Goal: Information Seeking & Learning: Understand process/instructions

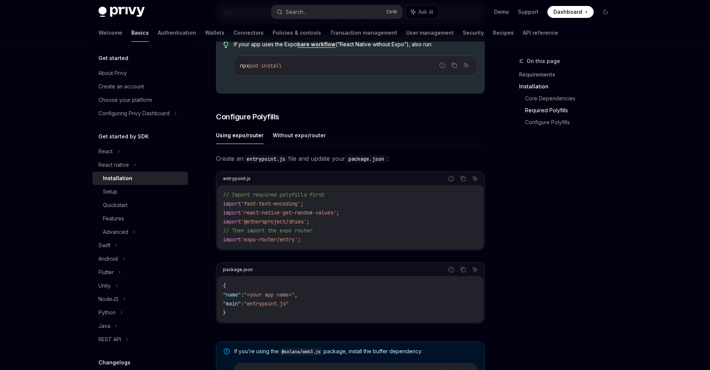
scroll to position [268, 0]
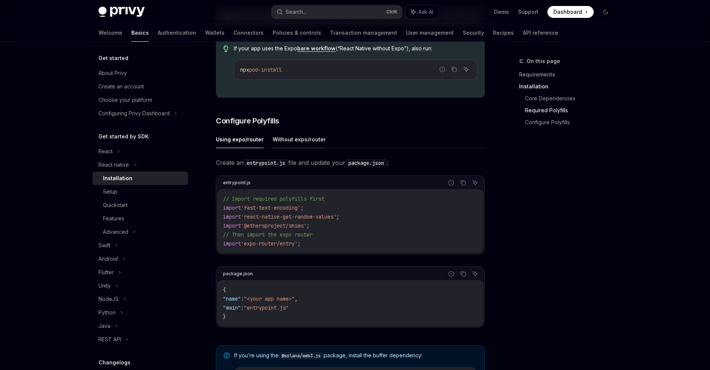
click at [288, 142] on button "Without expo/router" at bounding box center [299, 139] width 53 height 18
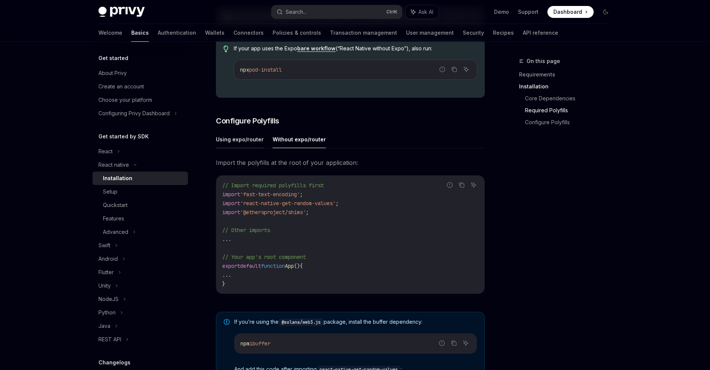
click at [233, 143] on button "Using expo/router" at bounding box center [240, 139] width 48 height 18
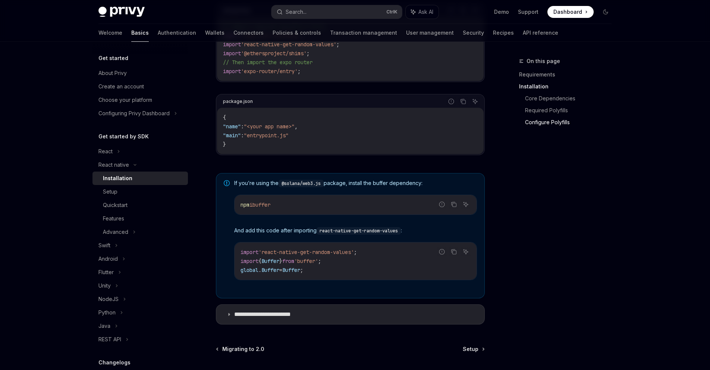
scroll to position [509, 0]
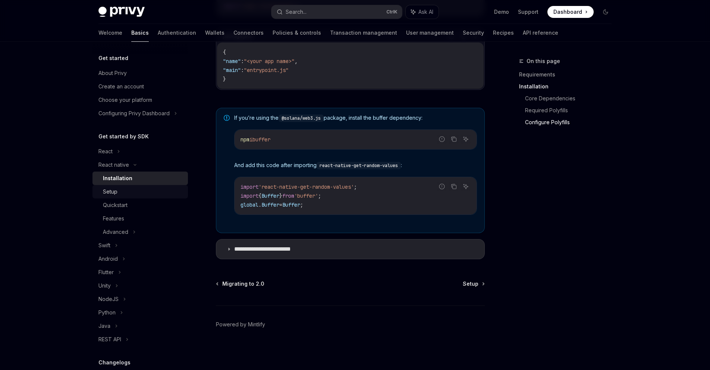
click at [105, 193] on div "Setup" at bounding box center [110, 191] width 15 height 9
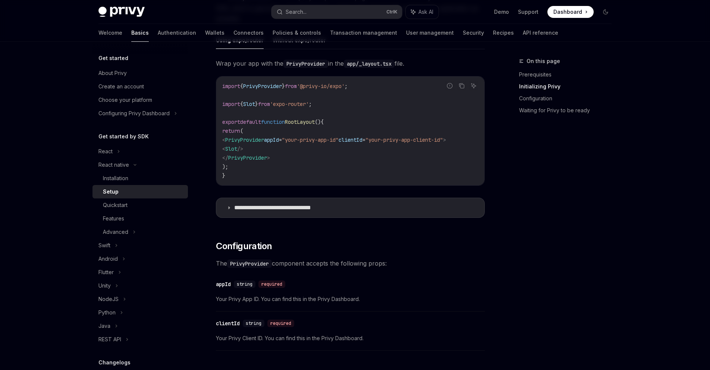
scroll to position [224, 0]
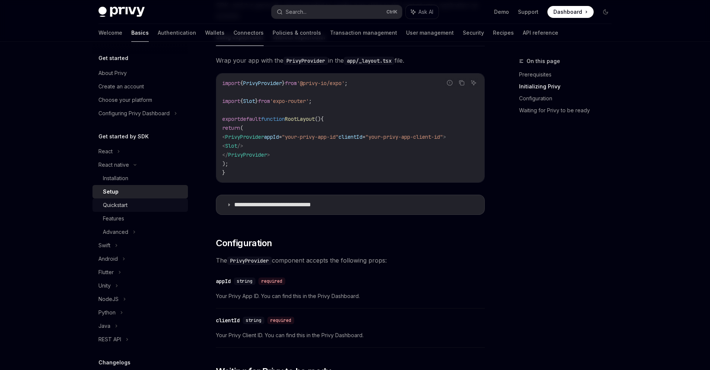
click at [114, 204] on div "Quickstart" at bounding box center [115, 205] width 25 height 9
type textarea "*"
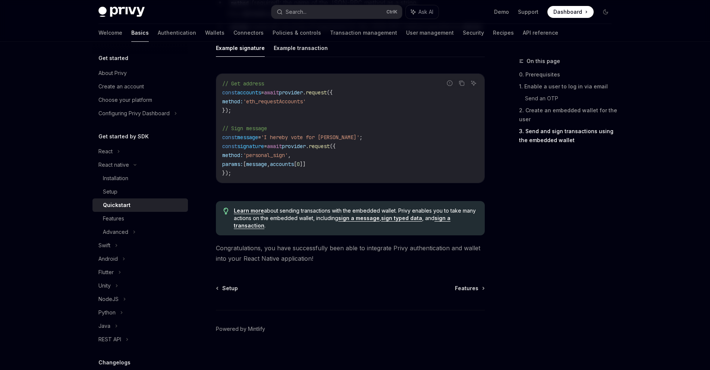
scroll to position [1087, 0]
